Goal: Information Seeking & Learning: Compare options

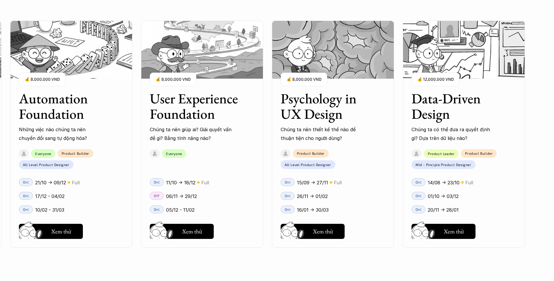
scroll to position [764, 0]
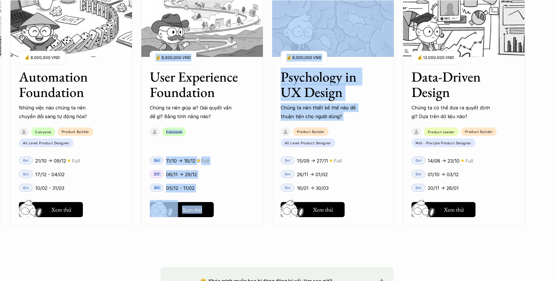
drag, startPoint x: 267, startPoint y: 124, endPoint x: 319, endPoint y: 126, distance: 52.1
click at [317, 126] on div "User Interface Foundation Digital product đúng quy chuẩn được thiết kế thế nào?…" at bounding box center [202, 112] width 646 height 281
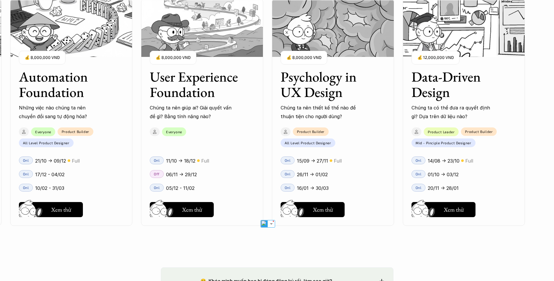
drag, startPoint x: 239, startPoint y: 123, endPoint x: 312, endPoint y: 127, distance: 73.1
click at [293, 125] on div "User Interface Foundation Digital product đúng quy chuẩn được thiết kế thế nào?…" at bounding box center [202, 112] width 646 height 281
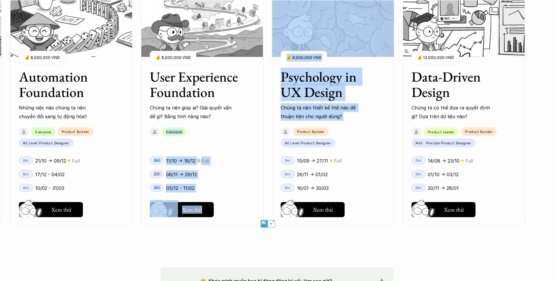
click at [246, 238] on div "User Interface Foundation Digital product đúng quy chuẩn được thiết kế thế nào?…" at bounding box center [202, 112] width 646 height 281
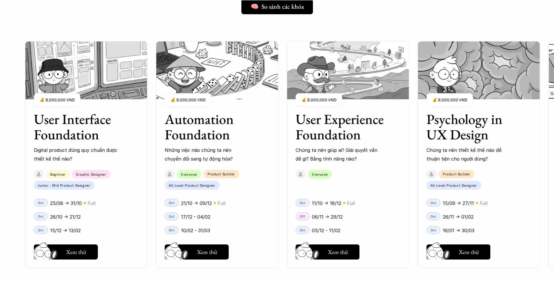
scroll to position [546, 0]
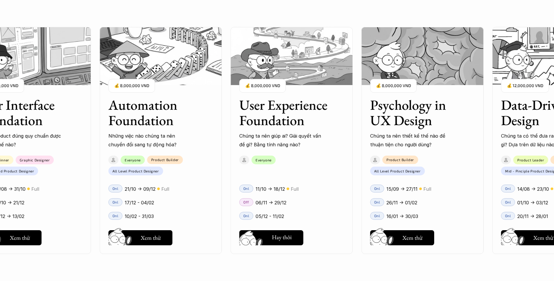
click at [276, 243] on h5 "Xem thử" at bounding box center [282, 238] width 20 height 8
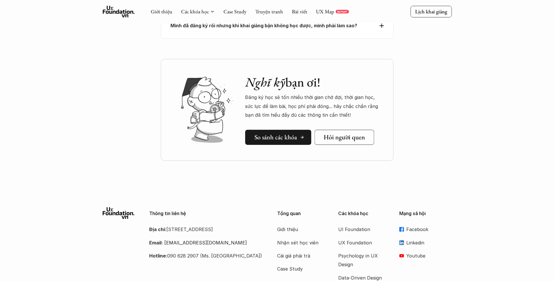
click at [268, 134] on h5 "So sánh các khóa" at bounding box center [275, 138] width 42 height 8
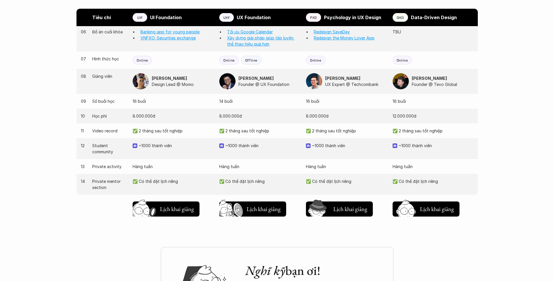
scroll to position [554, 0]
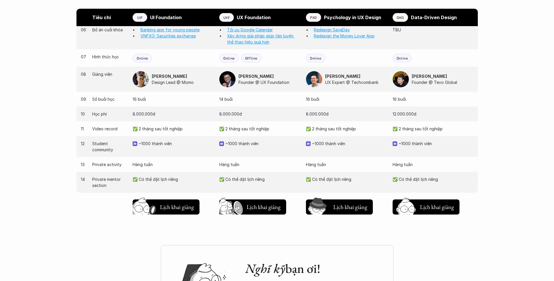
scroll to position [786, 0]
